Goal: Find specific page/section: Find specific page/section

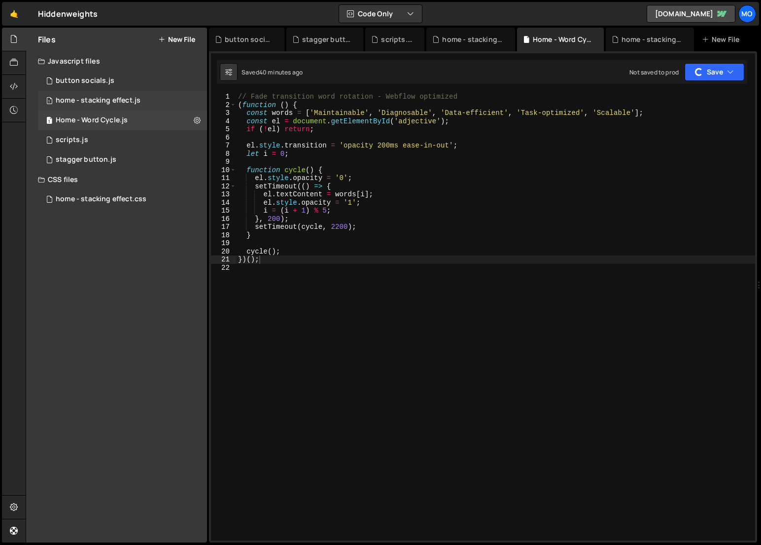
click at [129, 103] on div "home - stacking effect.js" at bounding box center [98, 100] width 85 height 9
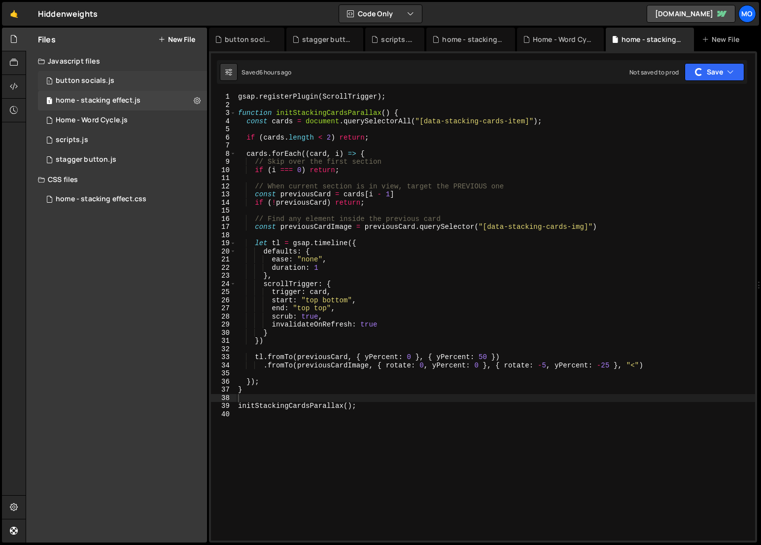
click at [125, 84] on div "1 button socials.js 0" at bounding box center [122, 81] width 169 height 20
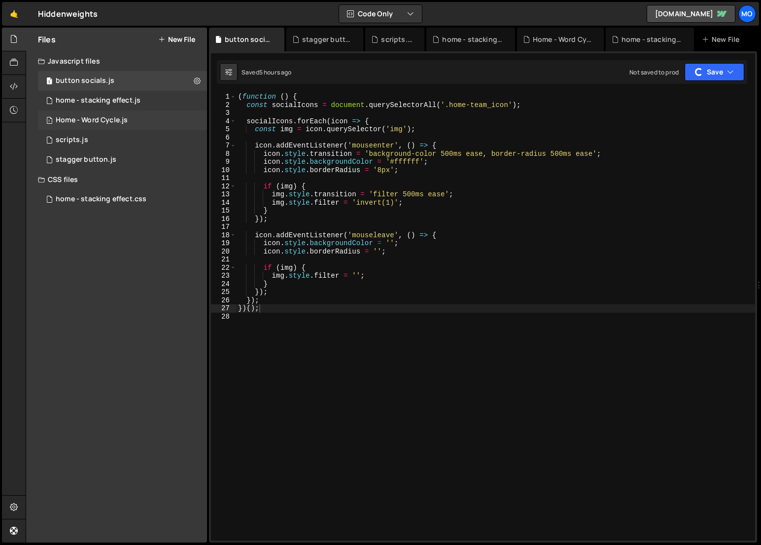
click at [111, 124] on div "Home - Word Cycle.js" at bounding box center [92, 120] width 72 height 9
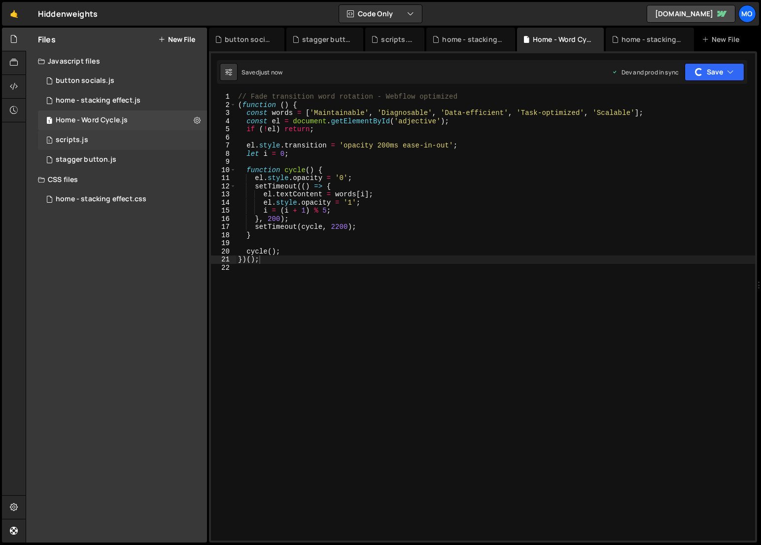
click at [108, 138] on div "1 scripts.js 0" at bounding box center [122, 140] width 169 height 20
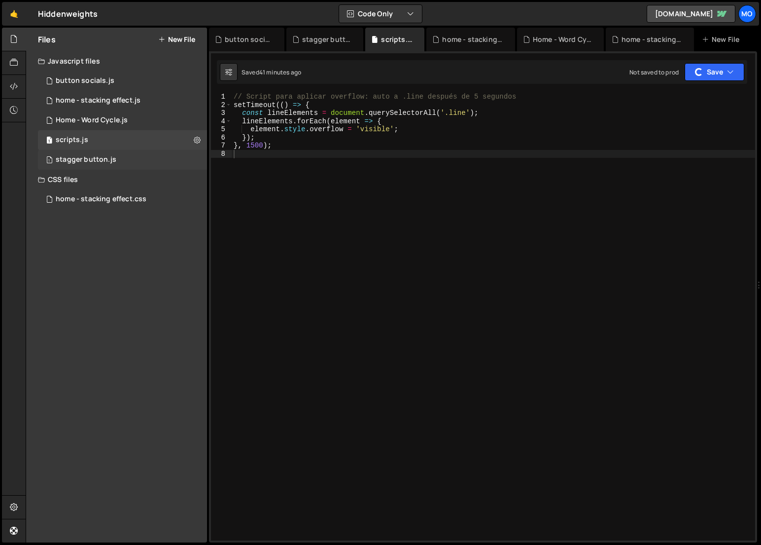
click at [101, 156] on div "stagger button.js" at bounding box center [86, 159] width 61 height 9
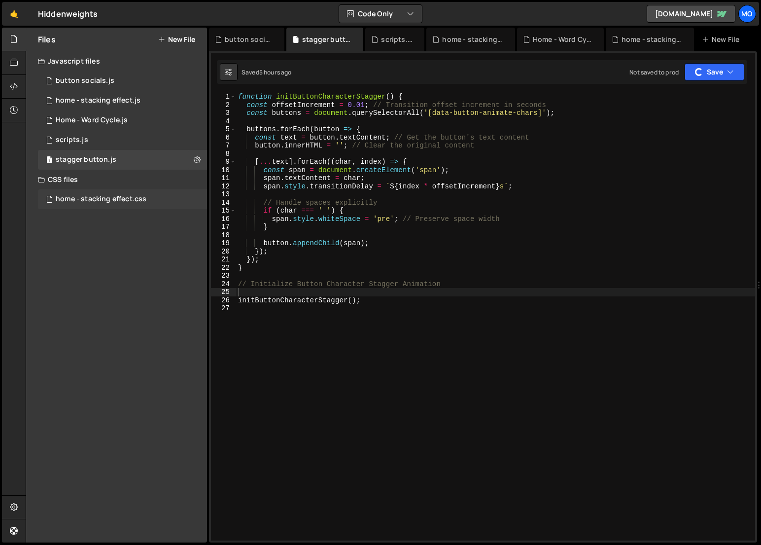
click at [94, 196] on div "home - stacking effect.css" at bounding box center [101, 199] width 91 height 9
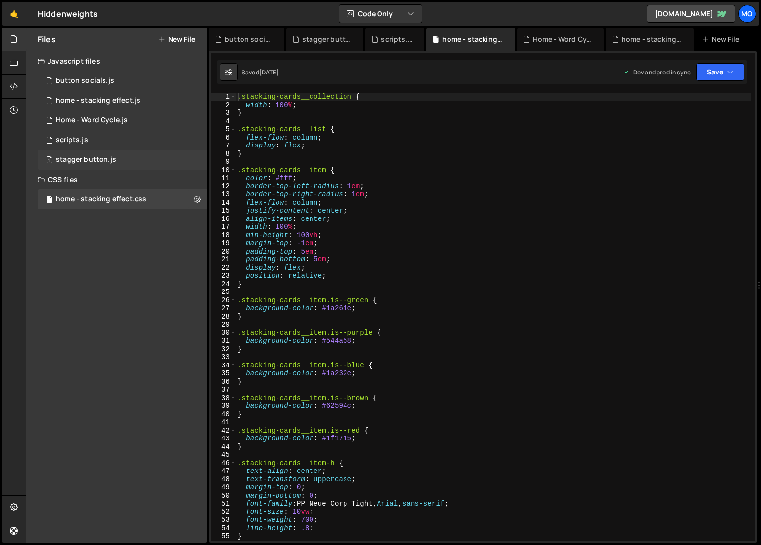
click at [89, 153] on div "1 stagger button.js 0" at bounding box center [122, 160] width 169 height 20
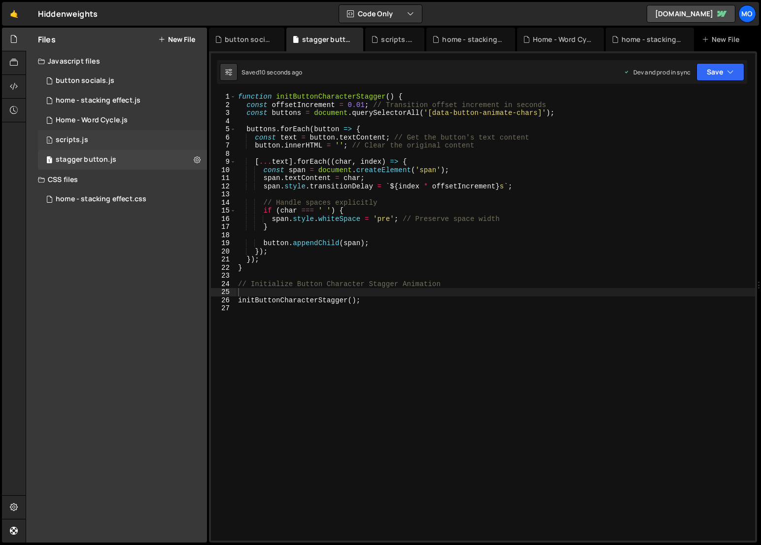
click at [90, 131] on div "1 scripts.js 0" at bounding box center [122, 140] width 169 height 20
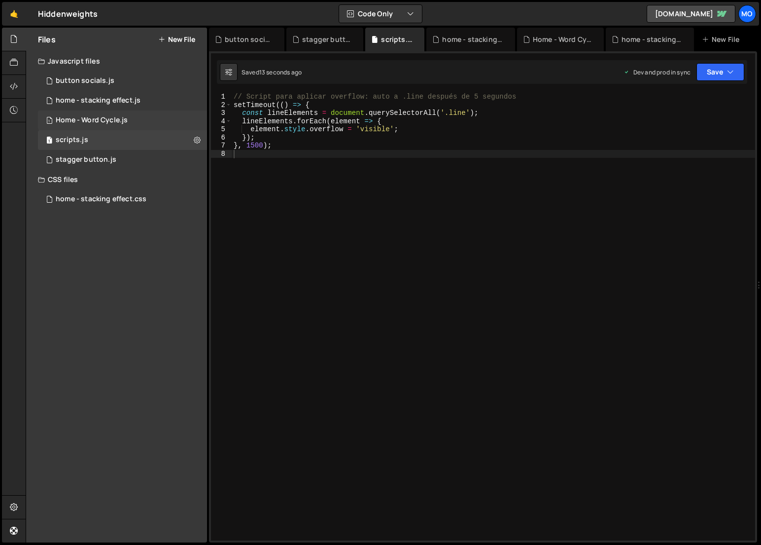
click at [93, 121] on div "Home - Word Cycle.js" at bounding box center [92, 120] width 72 height 9
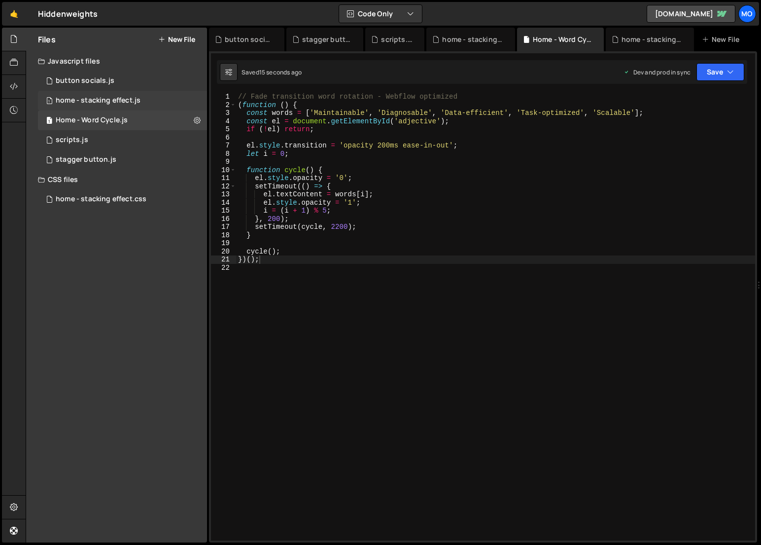
click at [93, 99] on div "home - stacking effect.js" at bounding box center [98, 100] width 85 height 9
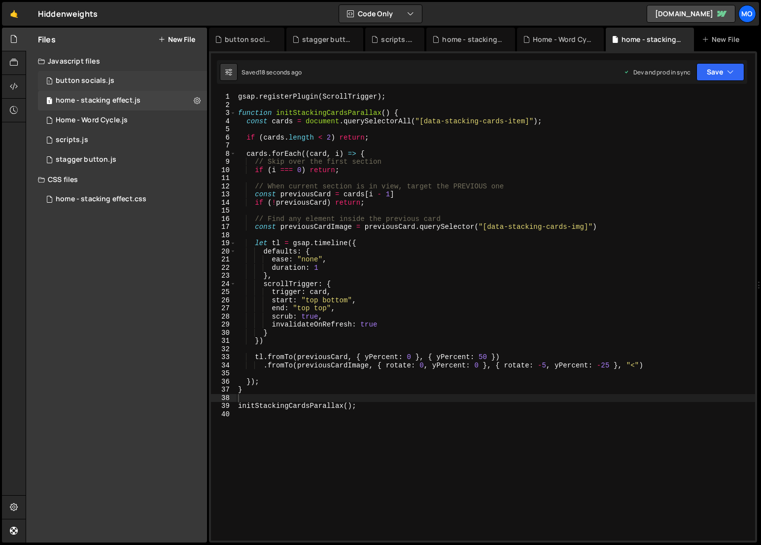
click at [93, 78] on div "button socials.js" at bounding box center [85, 80] width 59 height 9
